Goal: Task Accomplishment & Management: Complete application form

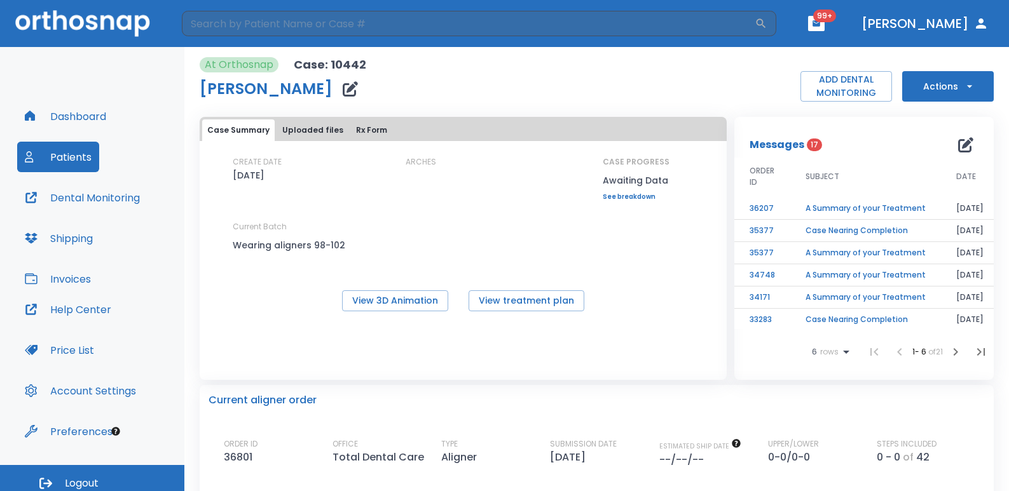
scroll to position [8, 0]
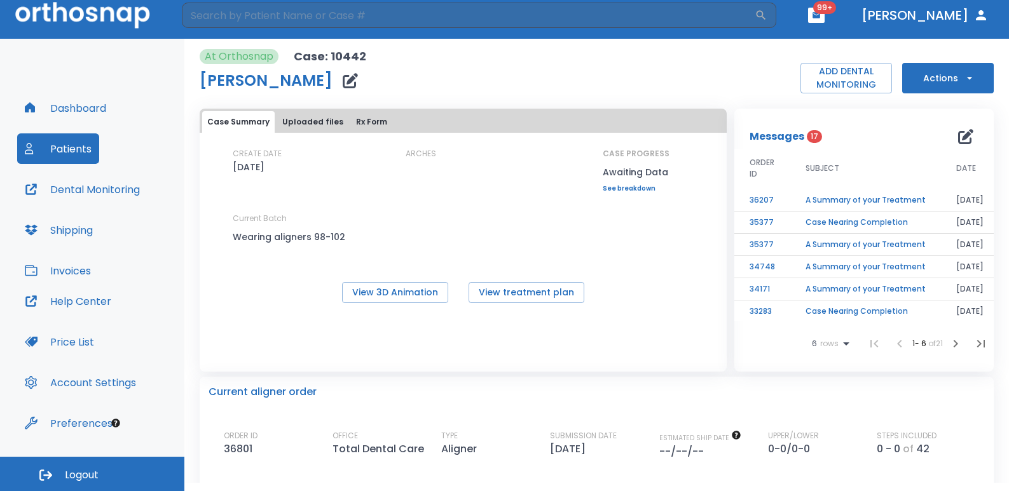
click at [79, 165] on div "Dashboard Patients Dental Monitoring Shipping Invoices" at bounding box center [92, 189] width 150 height 193
click at [88, 106] on button "Dashboard" at bounding box center [65, 108] width 97 height 31
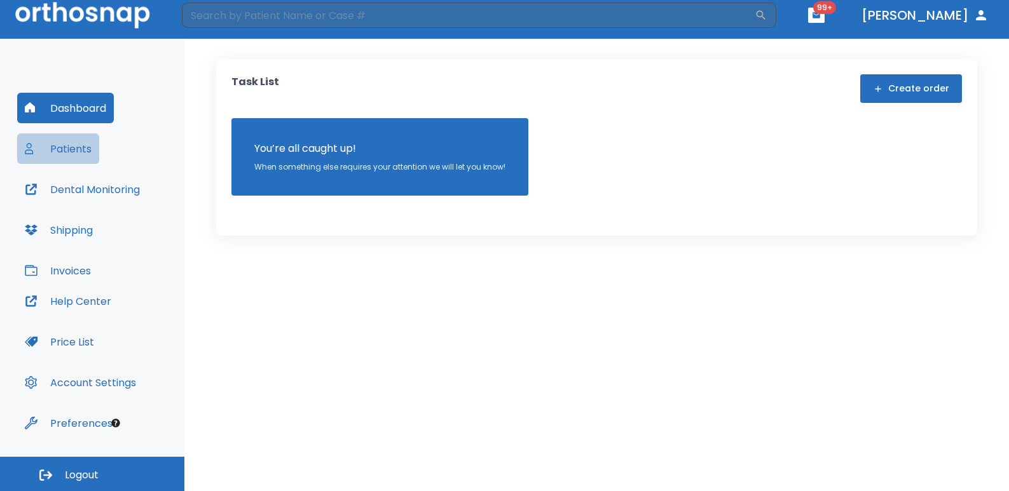
click at [93, 149] on button "Patients" at bounding box center [58, 149] width 82 height 31
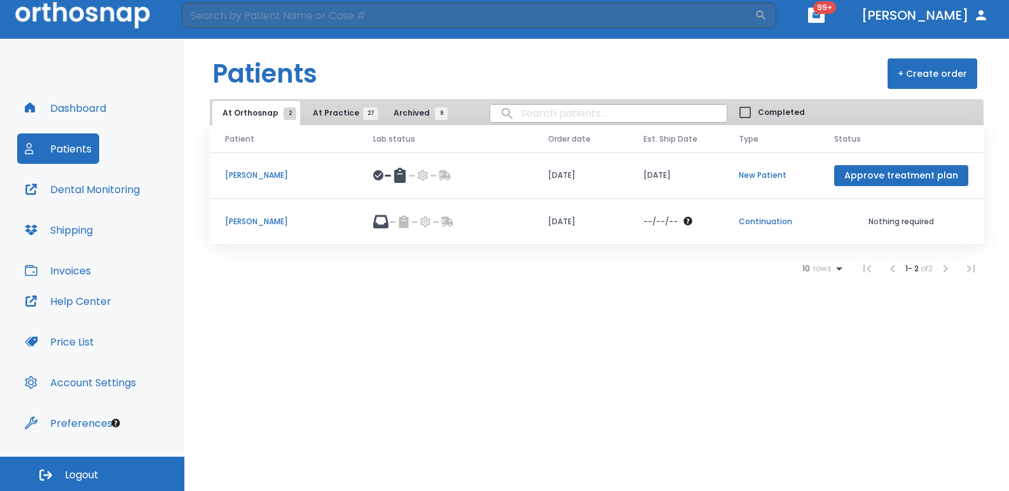
click at [507, 120] on input "search" at bounding box center [608, 113] width 237 height 25
type input "[PERSON_NAME]"
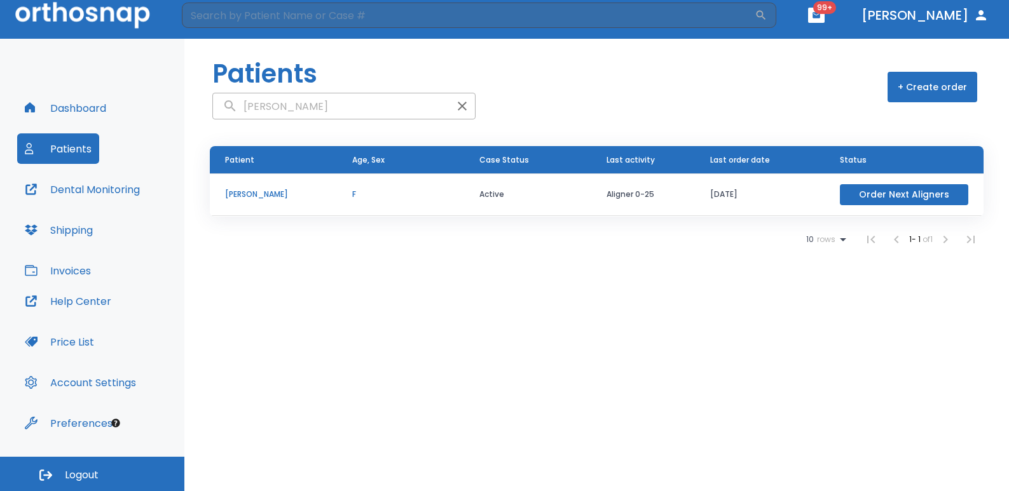
click at [933, 201] on button "Order Next Aligners" at bounding box center [904, 194] width 128 height 21
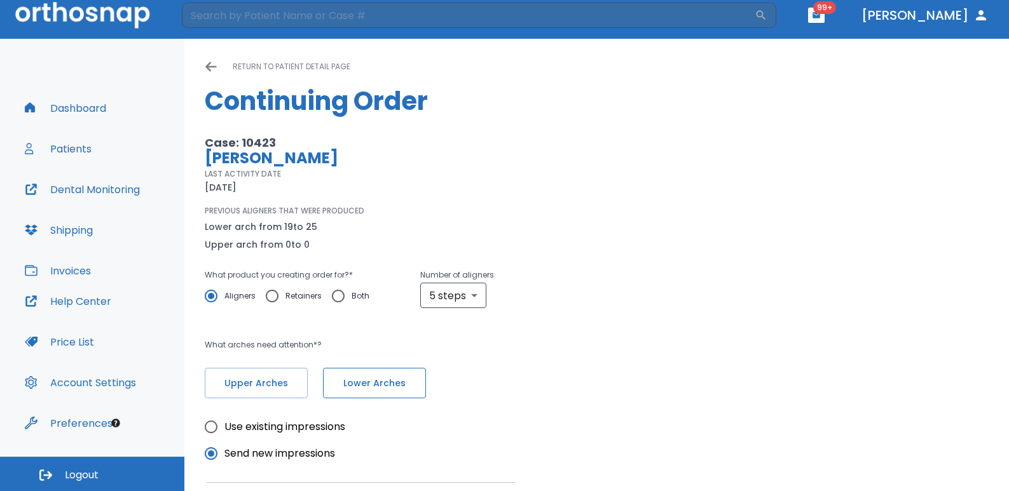
click at [425, 385] on button "Lower Arches" at bounding box center [374, 383] width 103 height 31
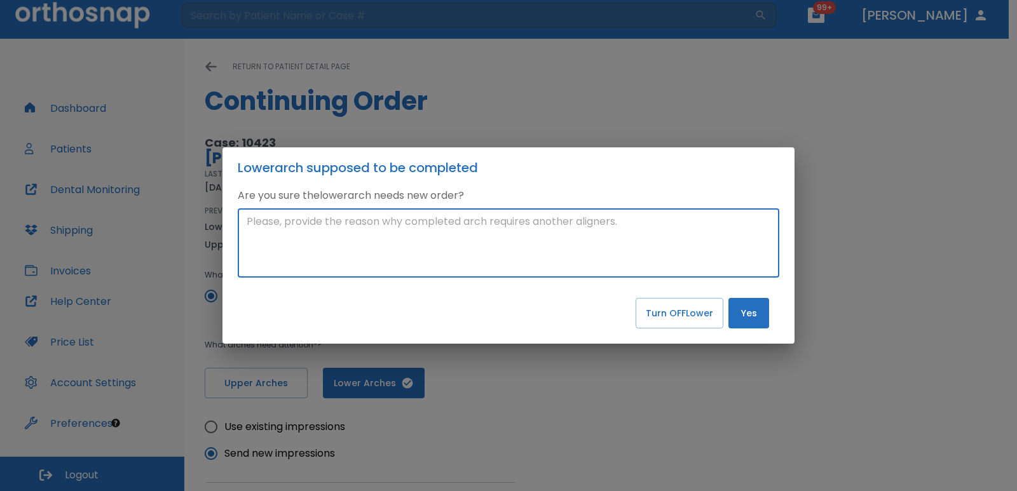
click at [465, 253] on textarea at bounding box center [509, 243] width 524 height 58
type textarea "New trios scans sent. Need to continue refinement of lower arch"
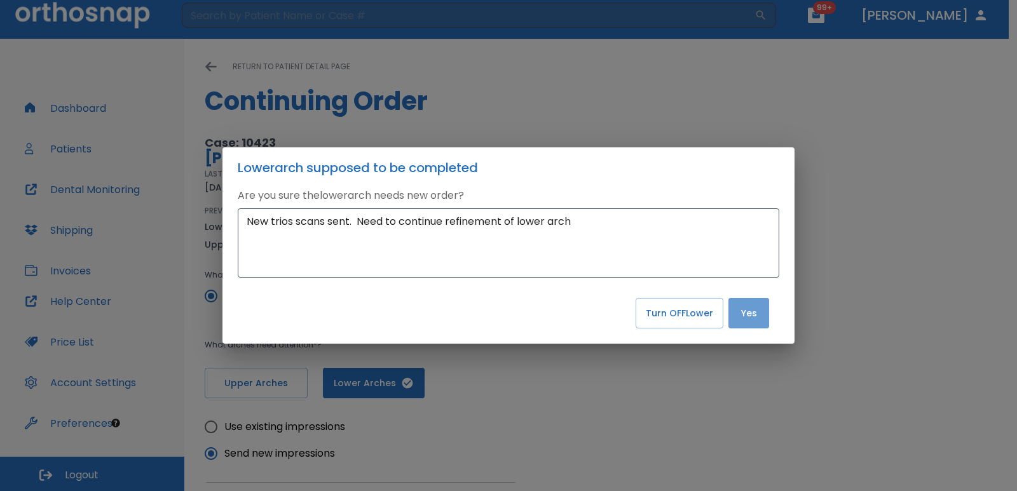
click at [756, 319] on button "Yes" at bounding box center [749, 313] width 41 height 31
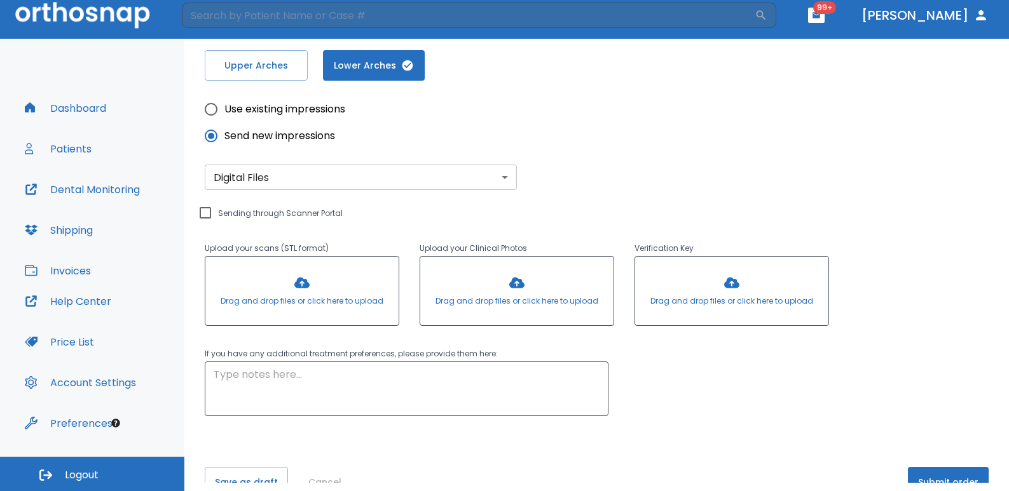
scroll to position [353, 0]
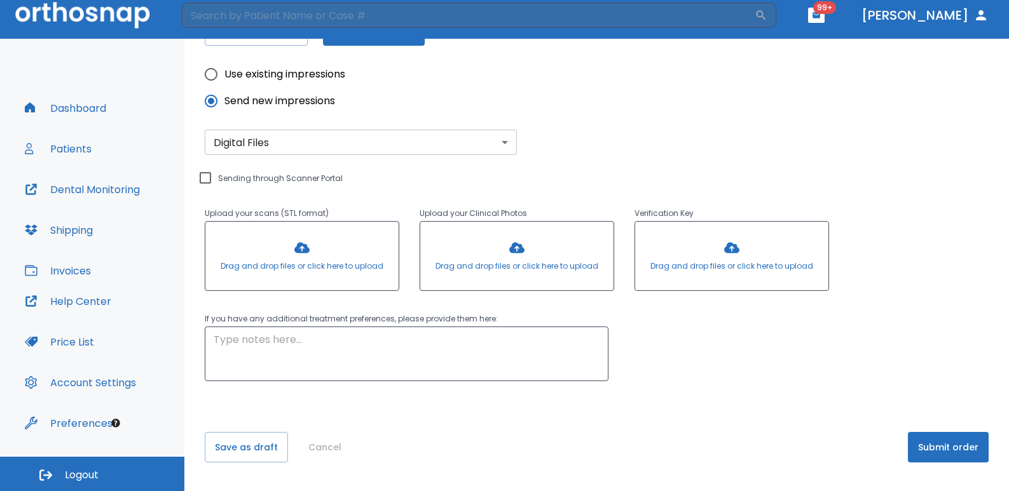
click at [961, 449] on button "Submit order" at bounding box center [948, 447] width 81 height 31
